Goal: Information Seeking & Learning: Find specific fact

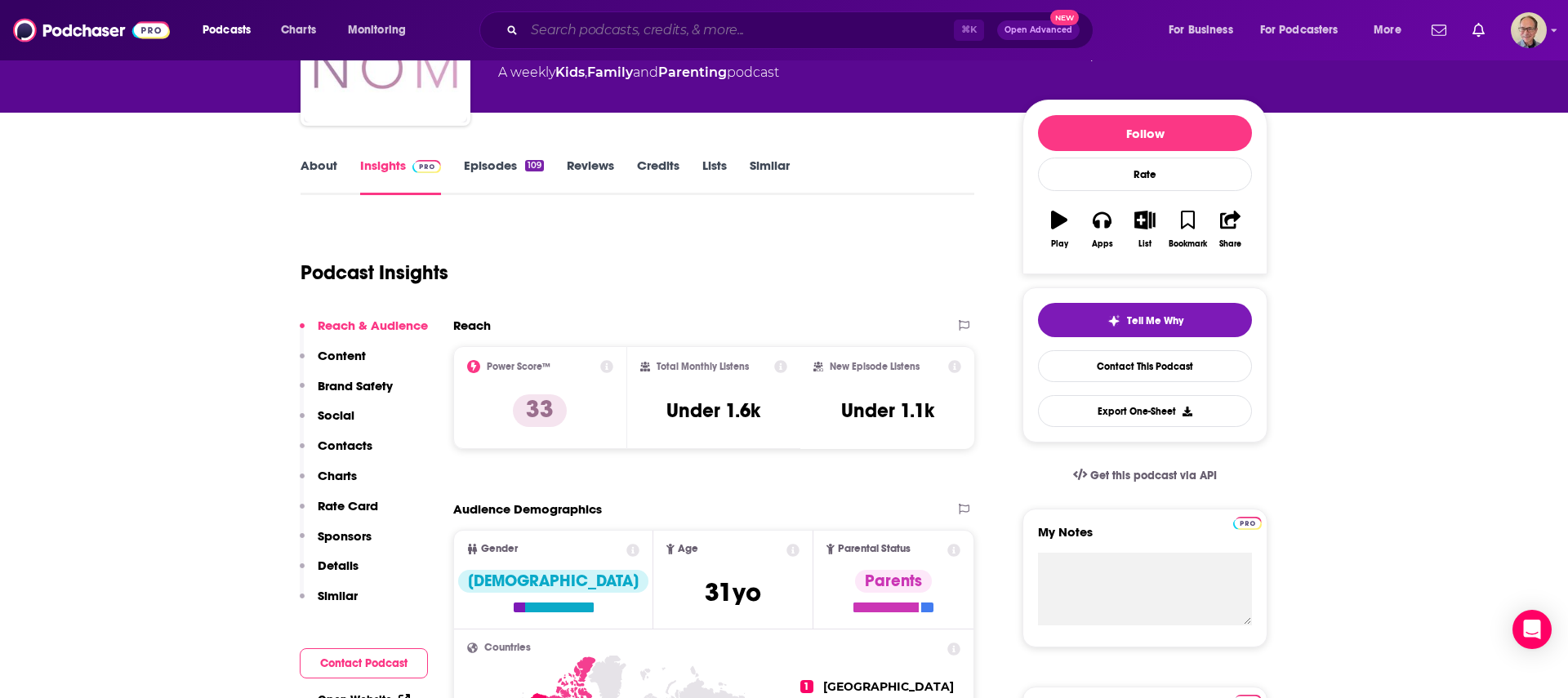
click at [672, 32] on input "Search podcasts, credits, & more..." at bounding box center [739, 30] width 429 height 27
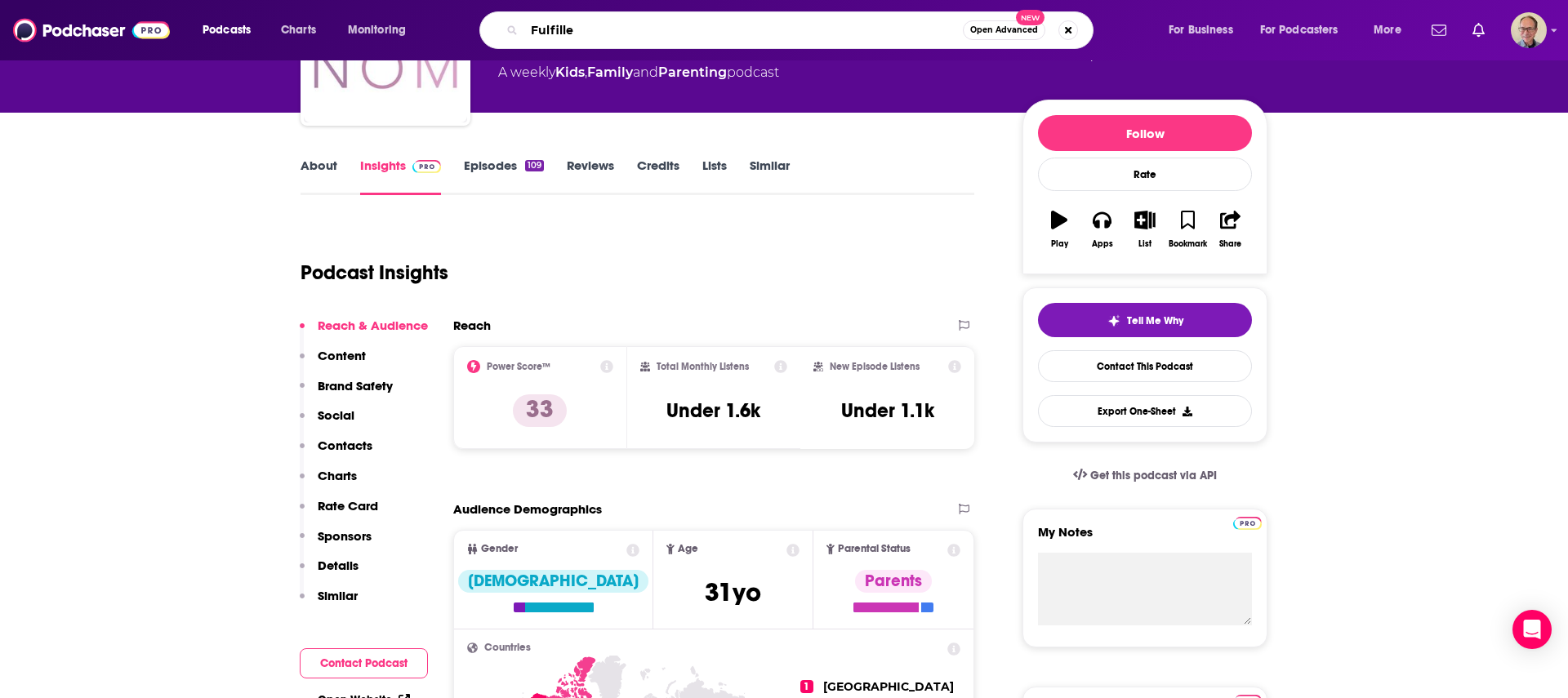
type input "Fulfilled"
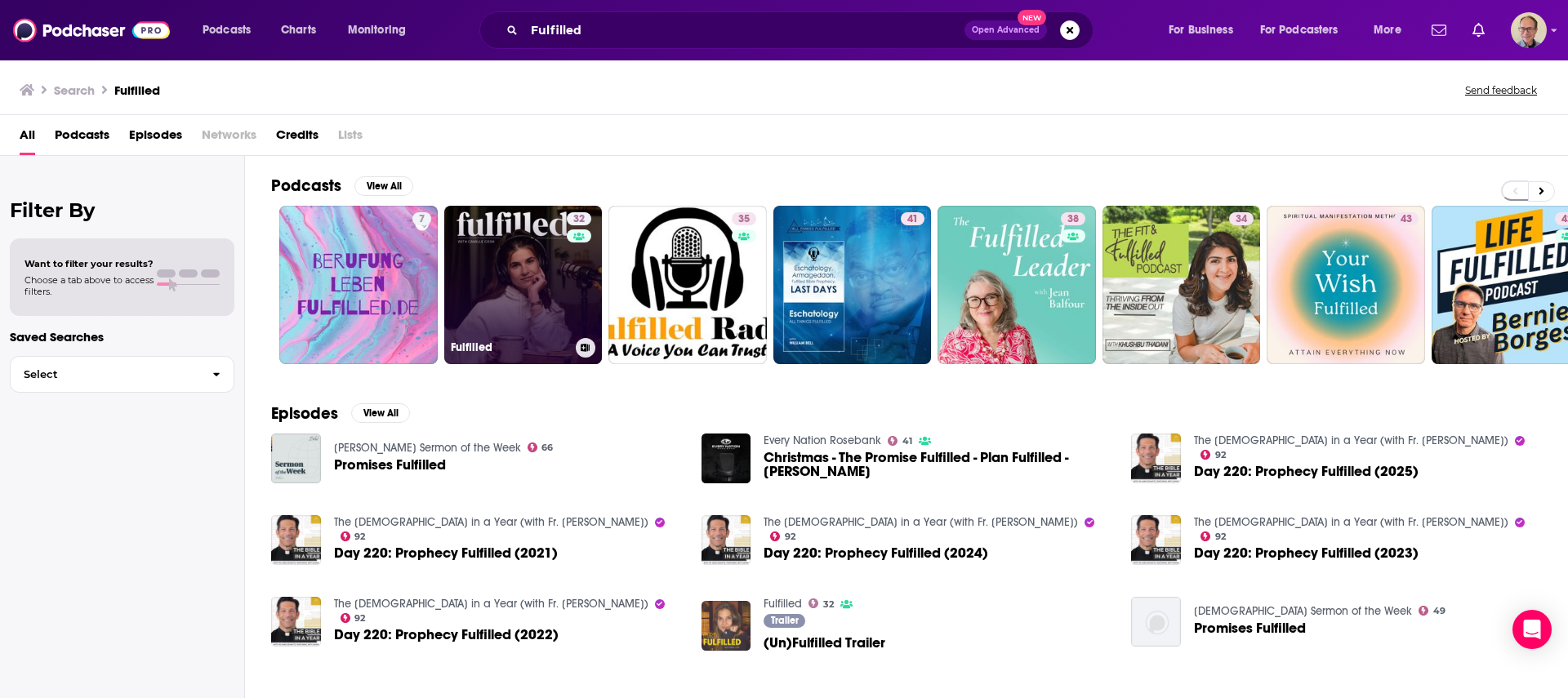
click at [559, 245] on link "32 Fulfilled" at bounding box center [523, 285] width 158 height 159
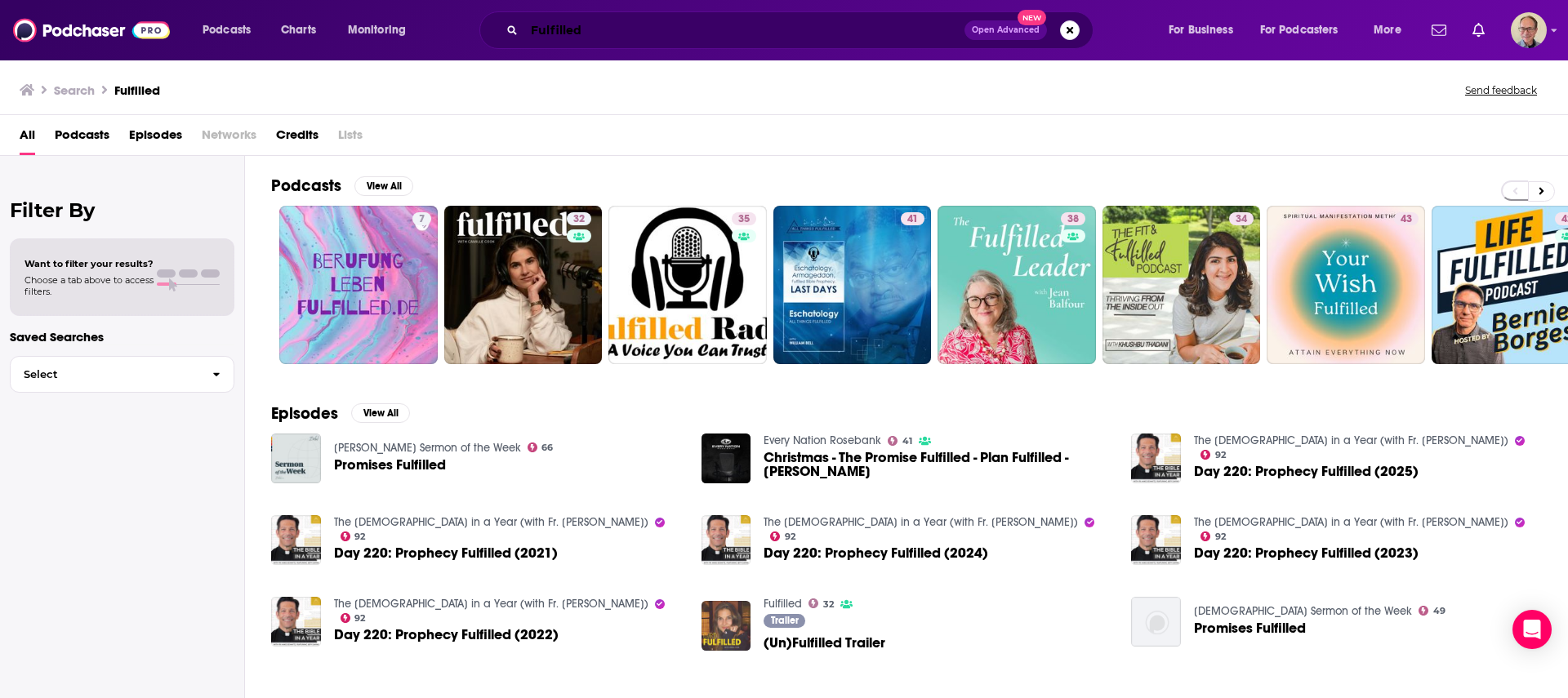
click at [644, 32] on input "Fulfilled" at bounding box center [744, 30] width 440 height 27
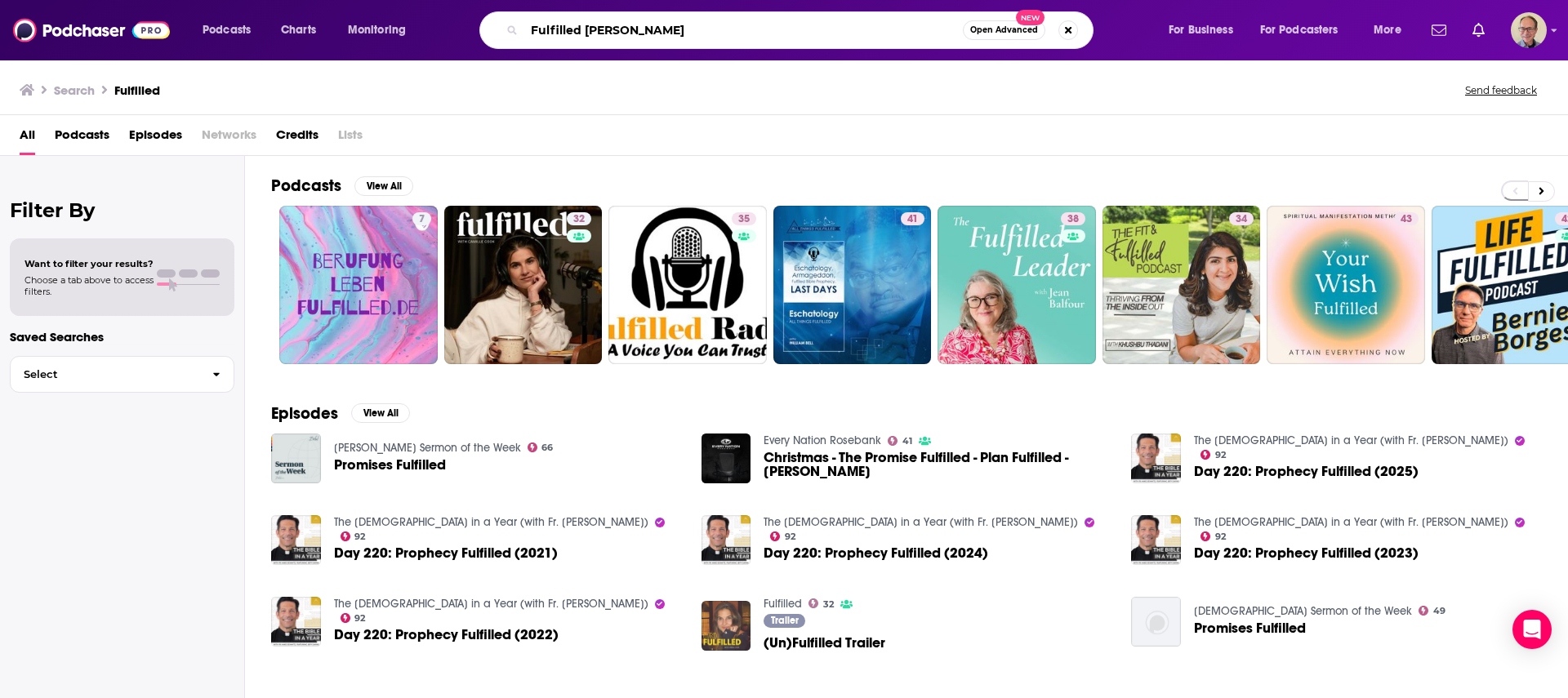
type input "Fulfilled [PERSON_NAME]"
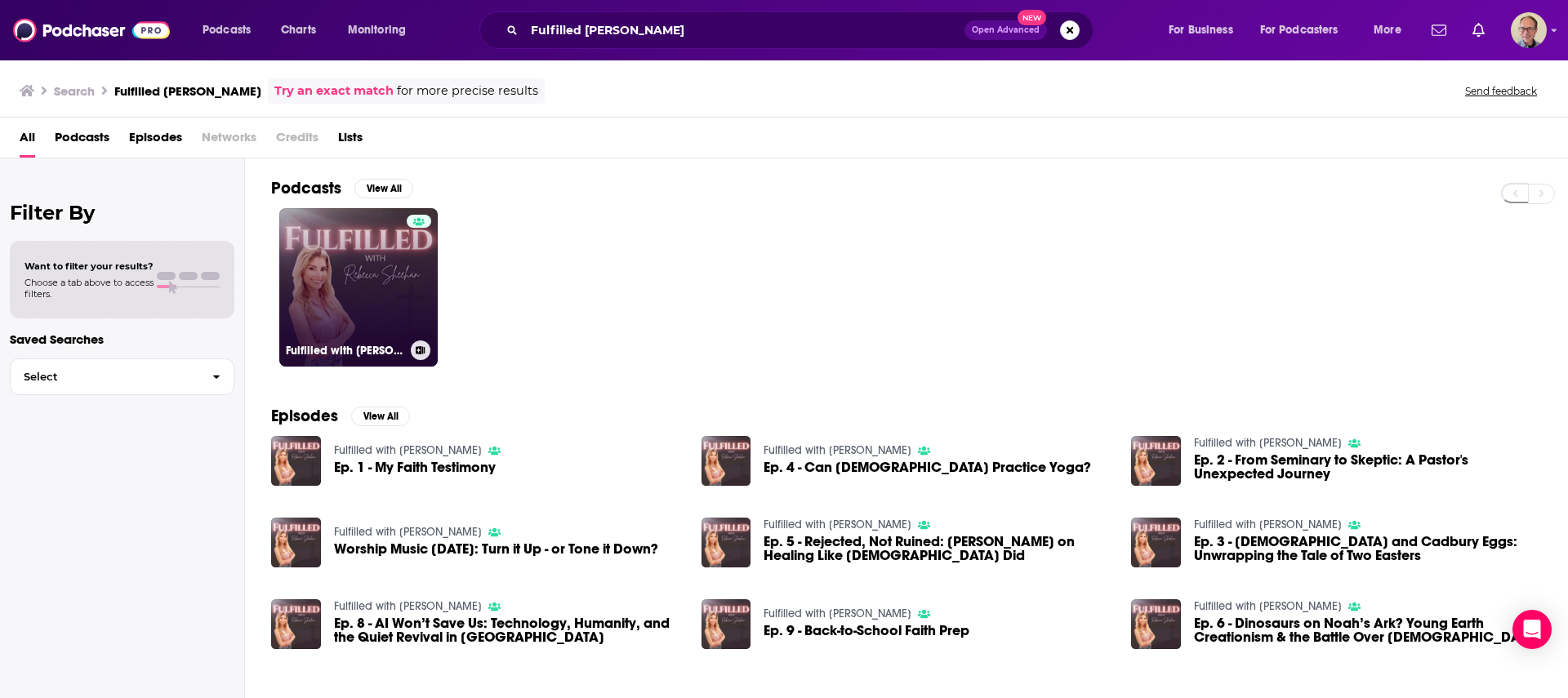
click at [377, 273] on link "Fulfilled with [PERSON_NAME]" at bounding box center [358, 287] width 158 height 159
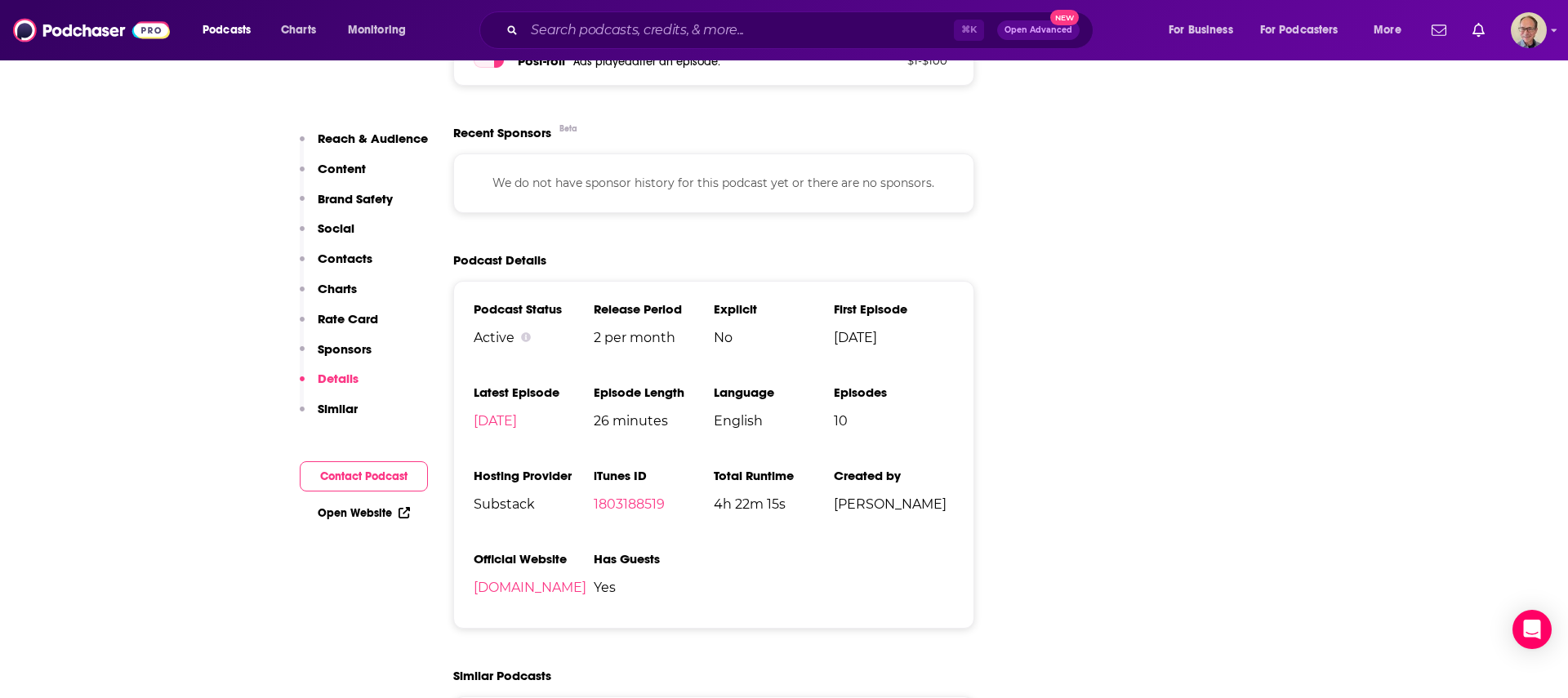
scroll to position [1979, 0]
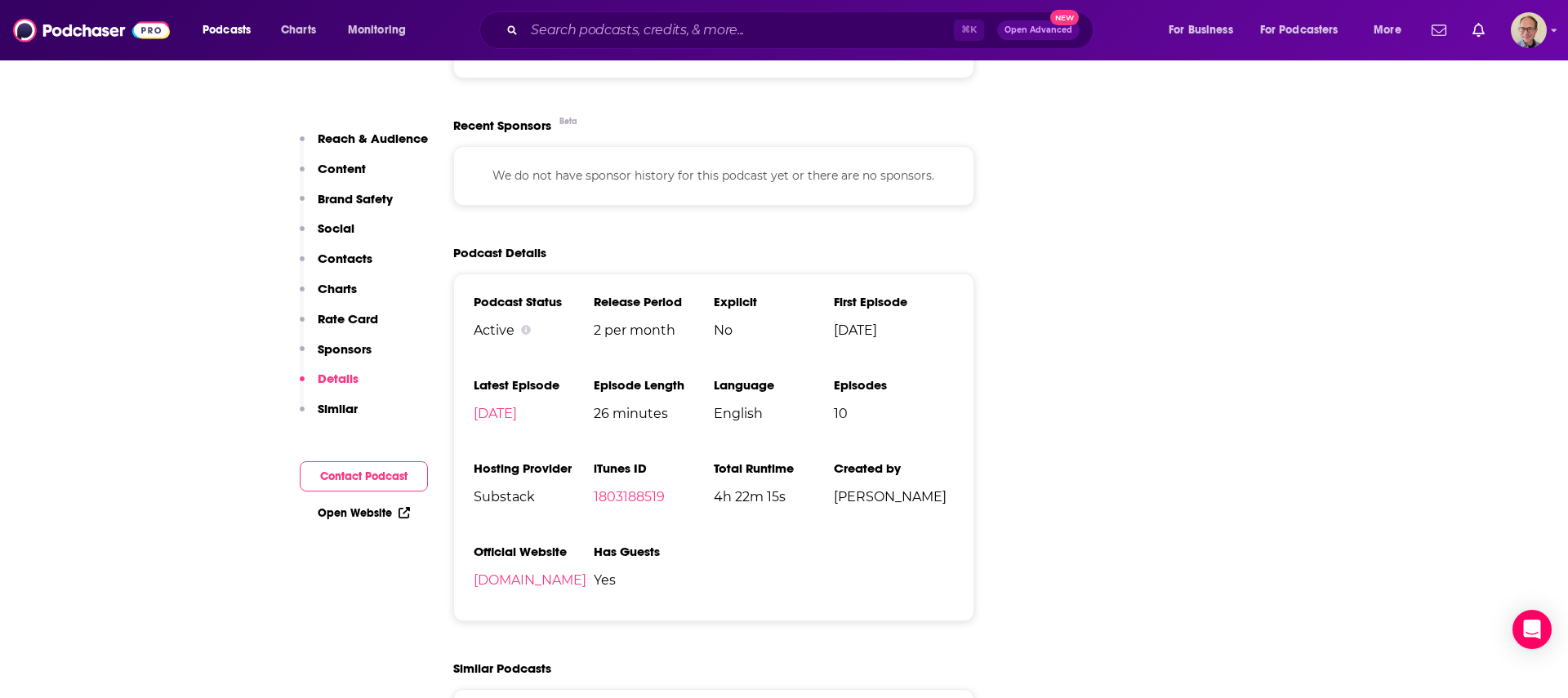
click at [368, 514] on link "Open Website" at bounding box center [364, 513] width 93 height 14
